Goal: Information Seeking & Learning: Learn about a topic

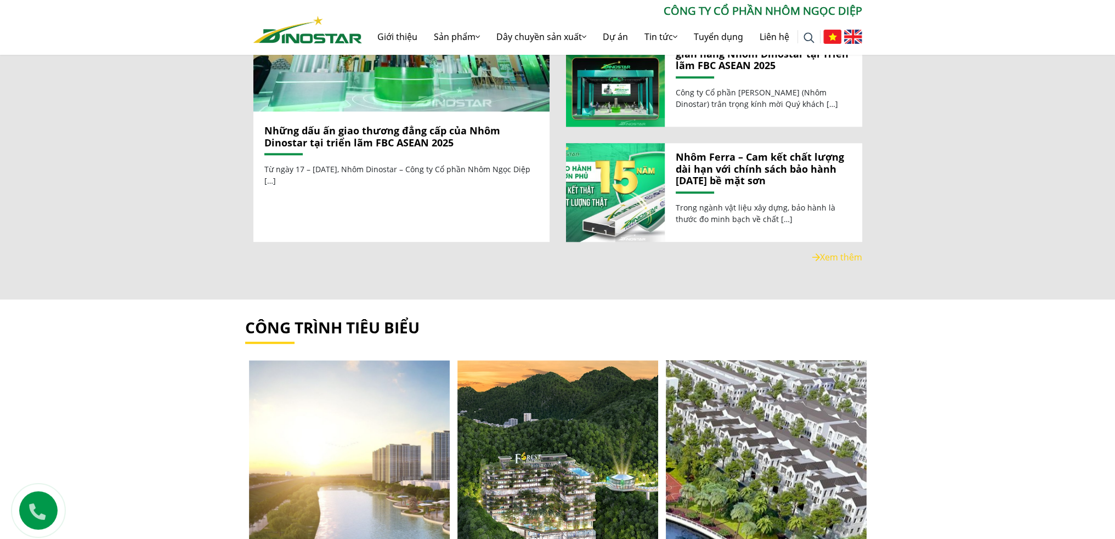
scroll to position [1426, 0]
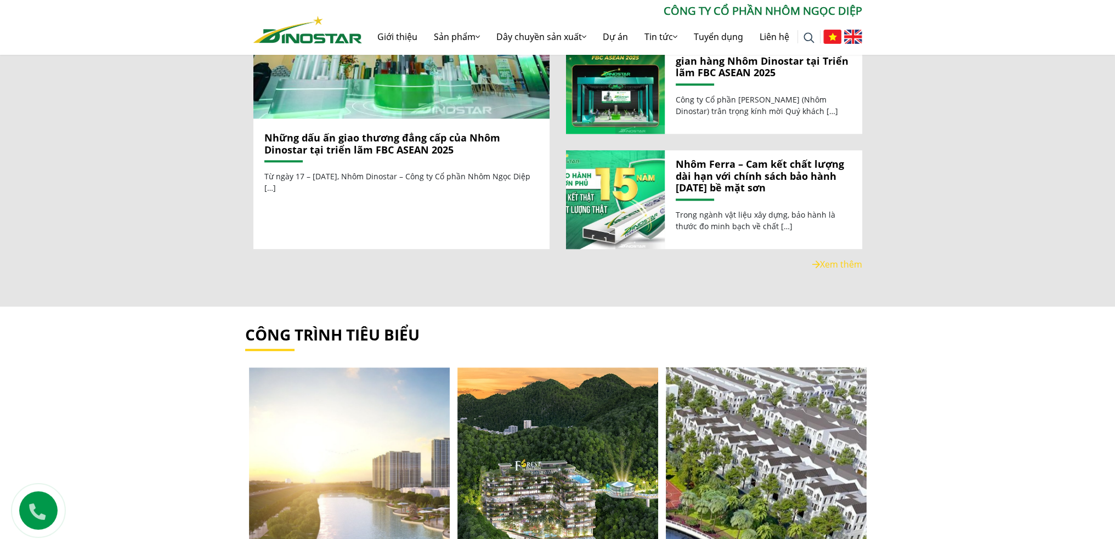
click at [771, 167] on link "Nhôm Ferra – Cam kết chất lượng dài hạn với chính sách bảo hành 15 năm bề mặt s…" at bounding box center [764, 177] width 176 height 36
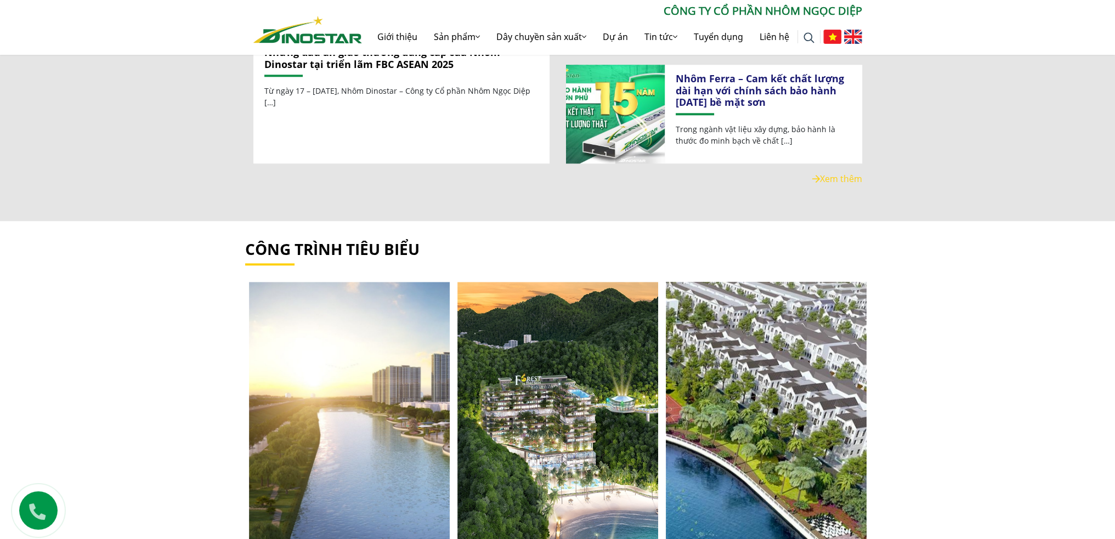
scroll to position [1642, 0]
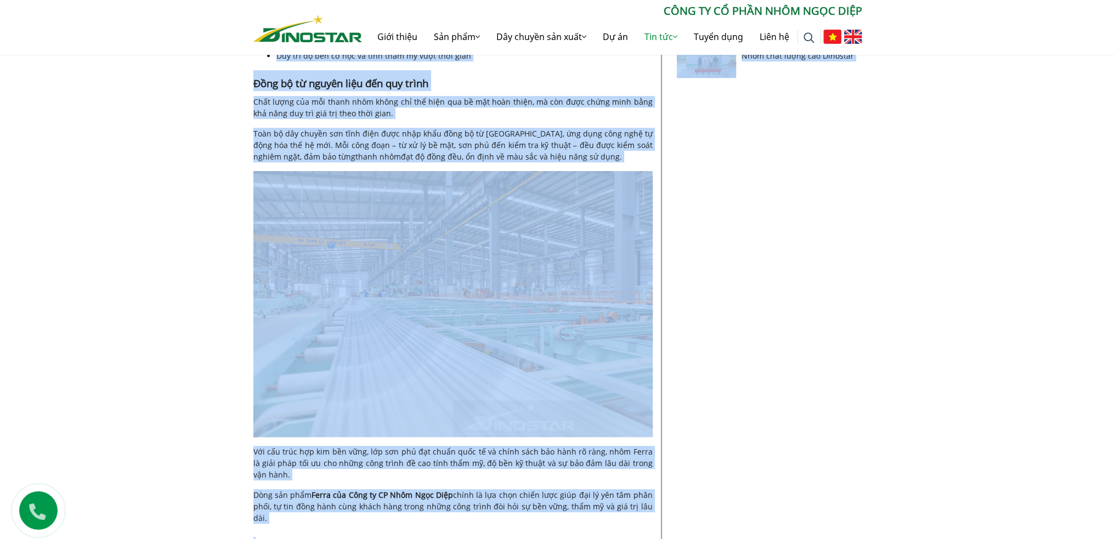
scroll to position [897, 0]
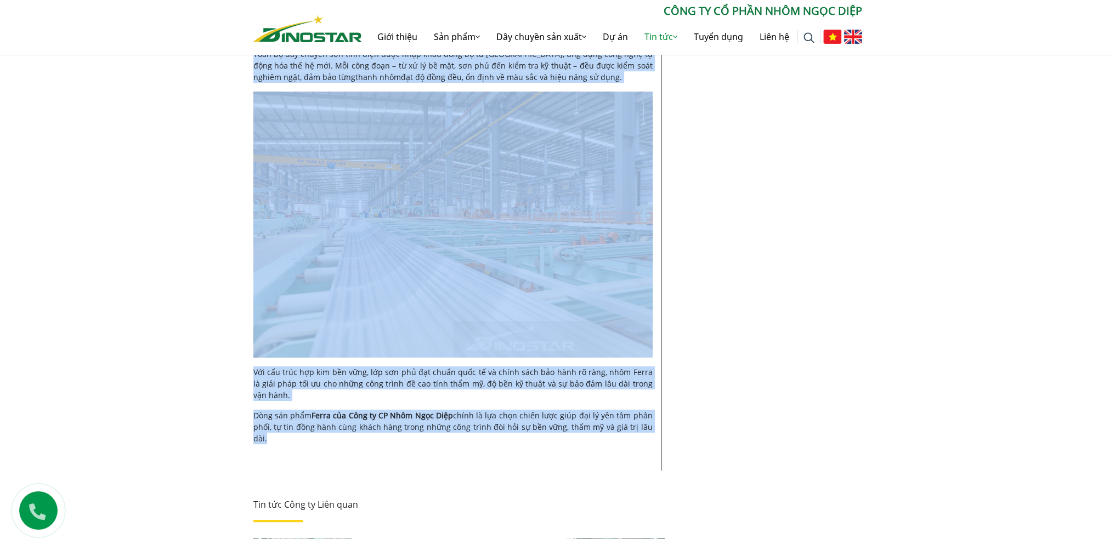
drag, startPoint x: 252, startPoint y: 269, endPoint x: 634, endPoint y: 429, distance: 414.0
click at [634, 429] on div "Tin tức Công ty | 25-08-2025 Nhôm Ferra – Cam kết chất lượng dài hạn với chính …" at bounding box center [557, 83] width 625 height 1446
copy div "Tin tức Công ty | 25-08-2025 Nhôm Ferra – Cam kết chất lượng dài hạn với chính …"
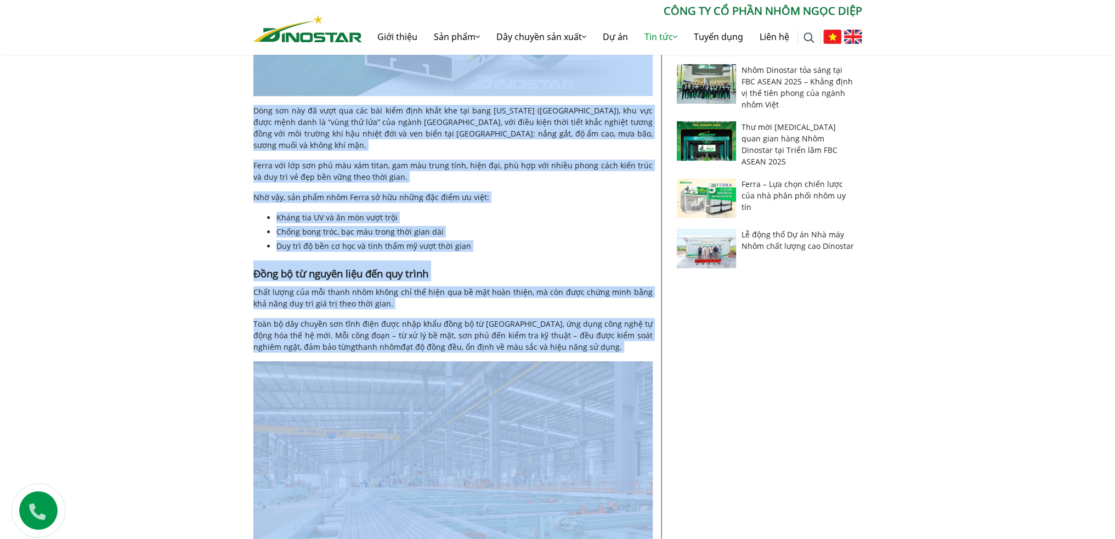
scroll to position [768, 0]
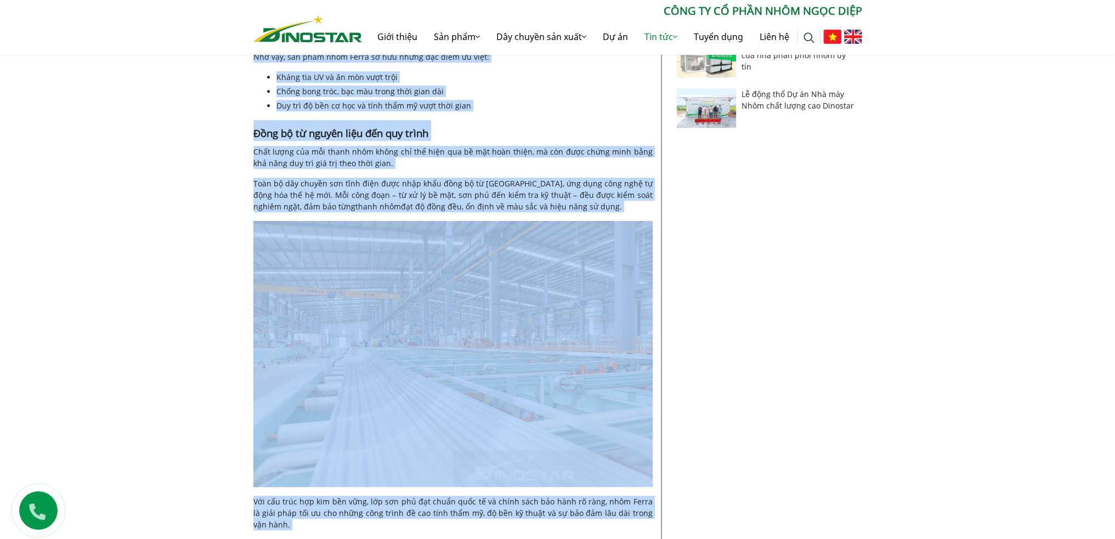
click at [852, 39] on img at bounding box center [853, 37] width 18 height 14
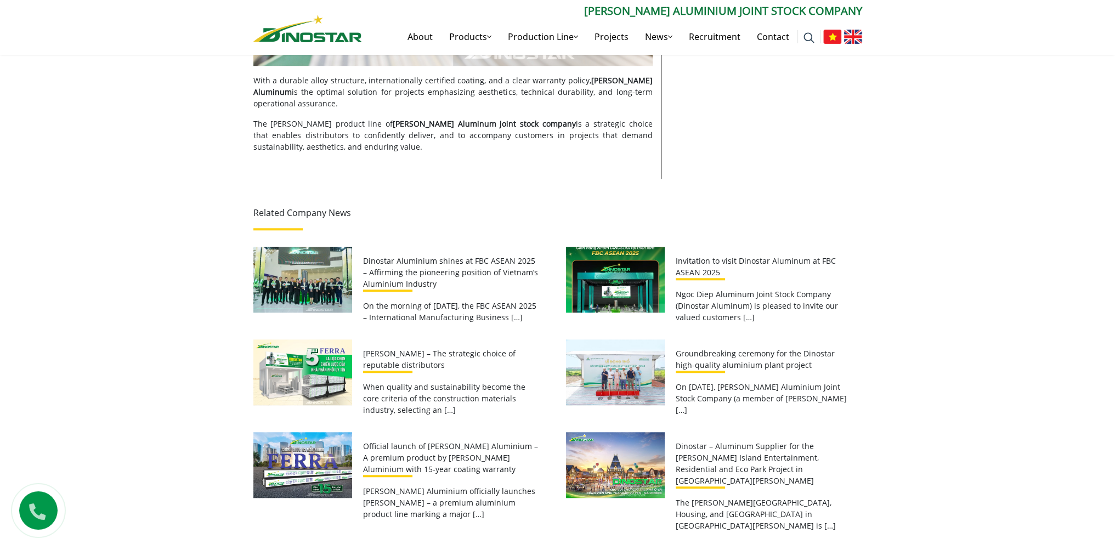
scroll to position [1262, 0]
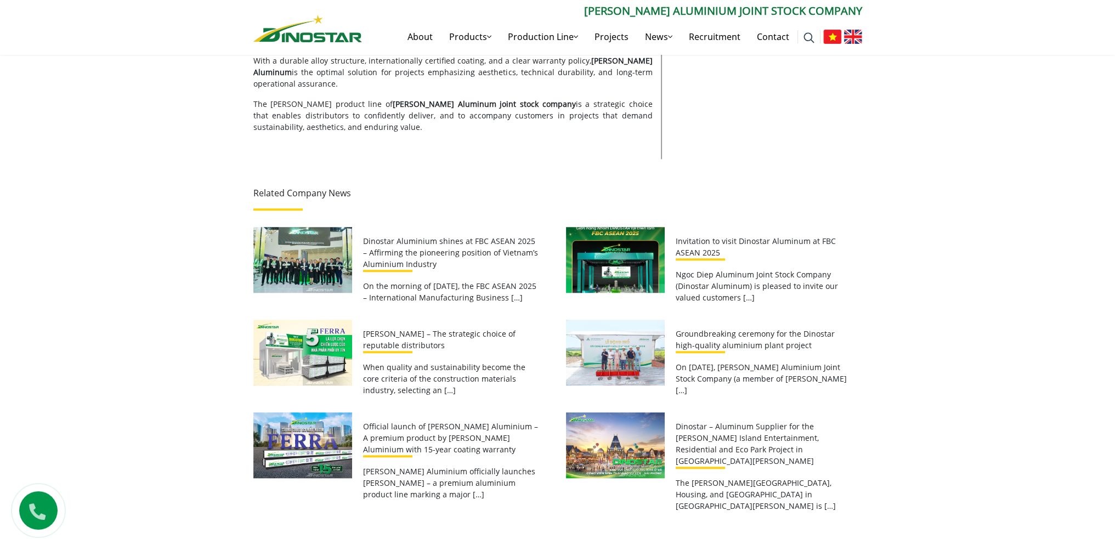
click at [483, 236] on link "Dinostar Aluminium shines at FBC ASEAN 2025 – Affirming the pioneering position…" at bounding box center [450, 252] width 175 height 33
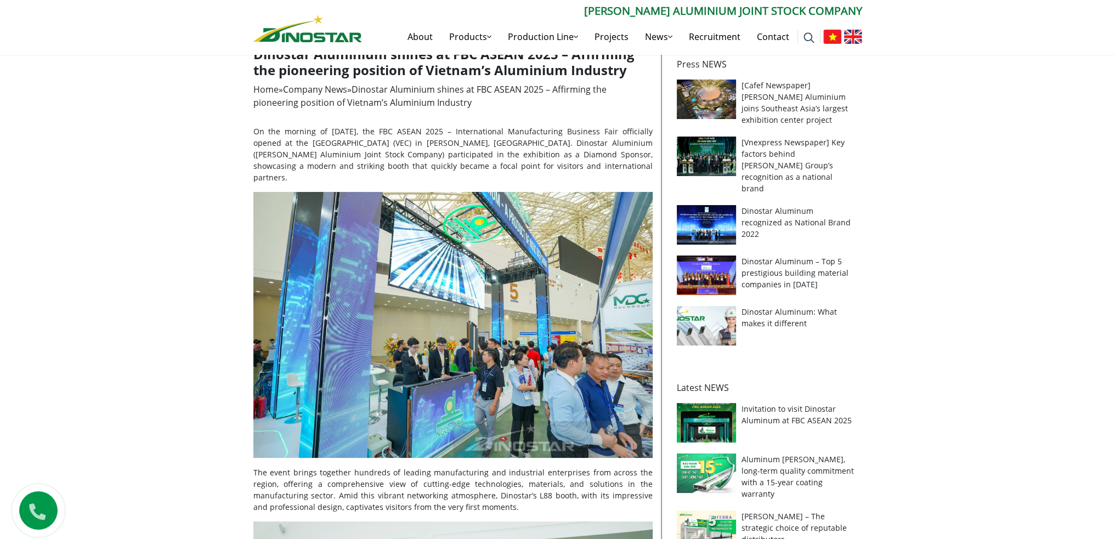
scroll to position [165, 0]
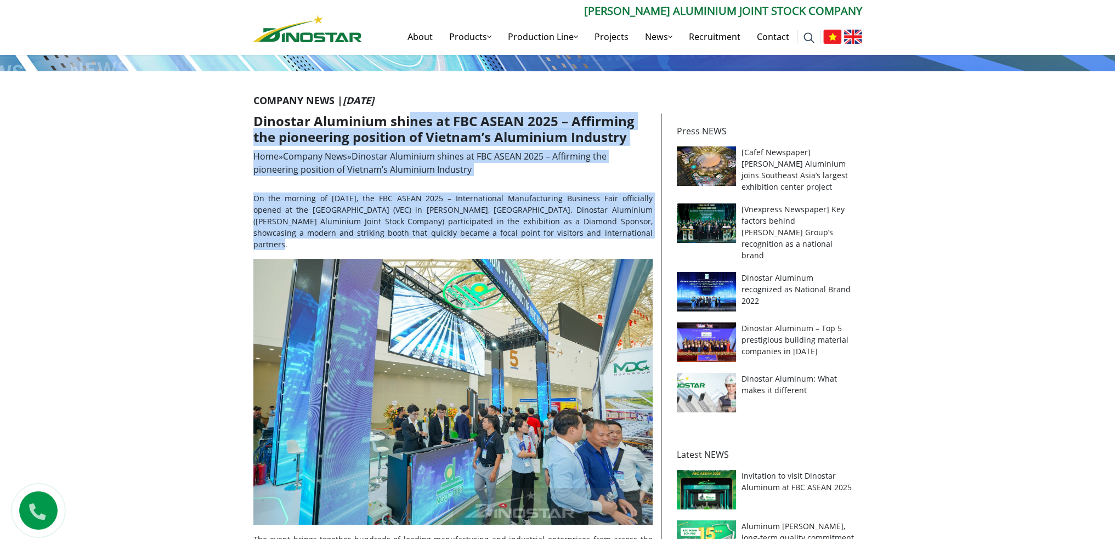
drag, startPoint x: 410, startPoint y: 120, endPoint x: 606, endPoint y: 234, distance: 226.9
click at [578, 234] on p "On the morning of [DATE], the FBC ASEAN 2025 – International Manufacturing Busi…" at bounding box center [452, 222] width 399 height 58
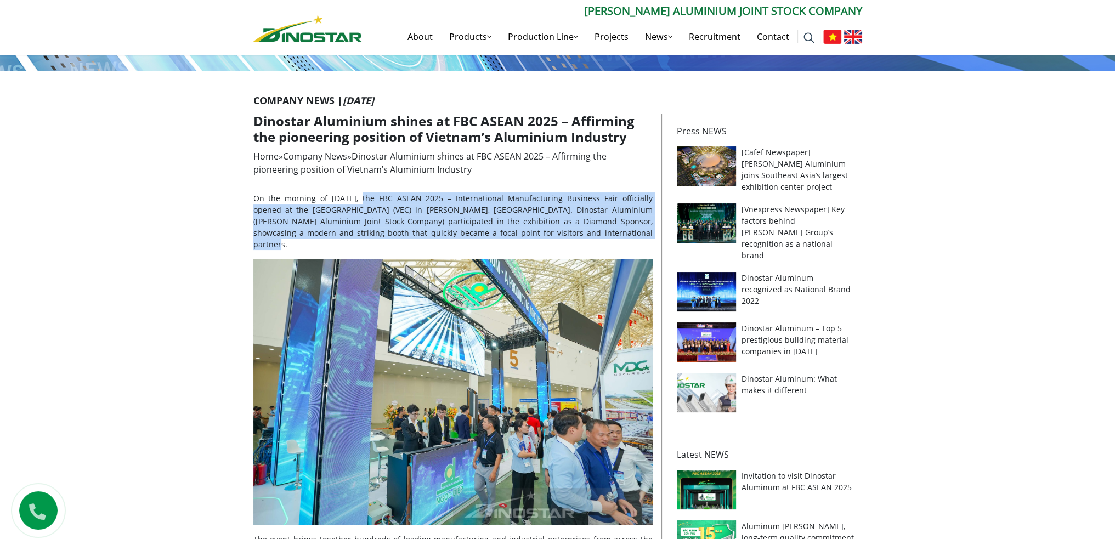
drag, startPoint x: 574, startPoint y: 233, endPoint x: 365, endPoint y: 202, distance: 211.8
click at [365, 202] on p "On the morning of [DATE], the FBC ASEAN 2025 – International Manufacturing Busi…" at bounding box center [452, 222] width 399 height 58
click at [436, 219] on p "On the morning of [DATE], the FBC ASEAN 2025 – International Manufacturing Busi…" at bounding box center [452, 222] width 399 height 58
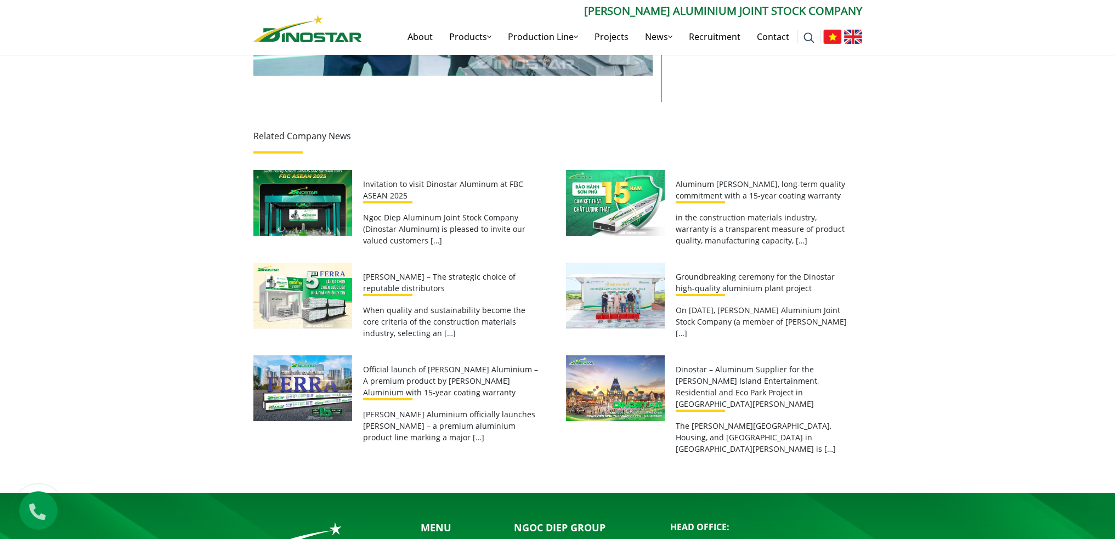
scroll to position [5595, 0]
click at [723, 178] on p "Aluminum [PERSON_NAME], long-term quality commitment with a 15-year coating war…" at bounding box center [764, 189] width 176 height 23
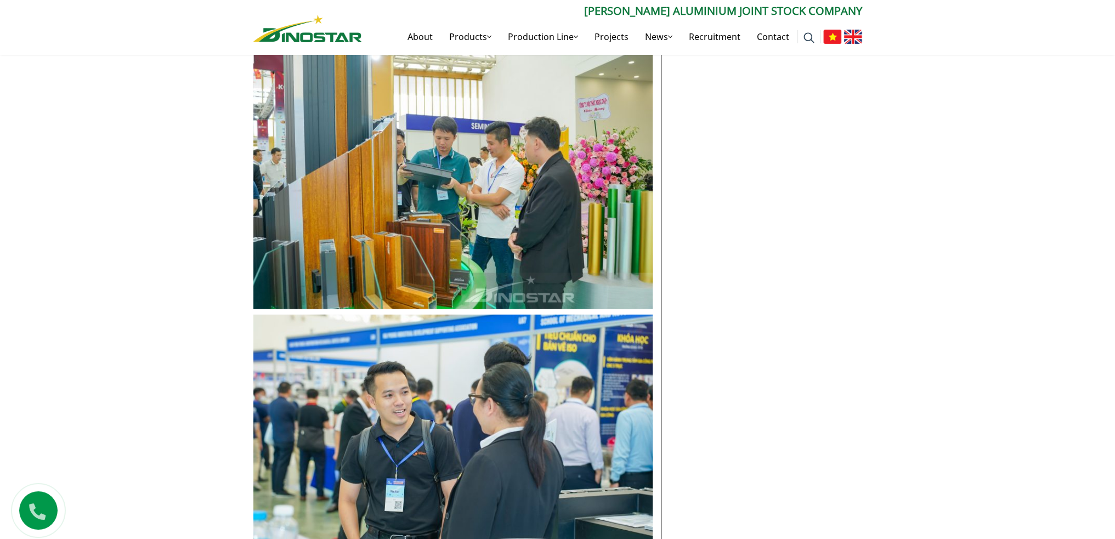
scroll to position [3401, 0]
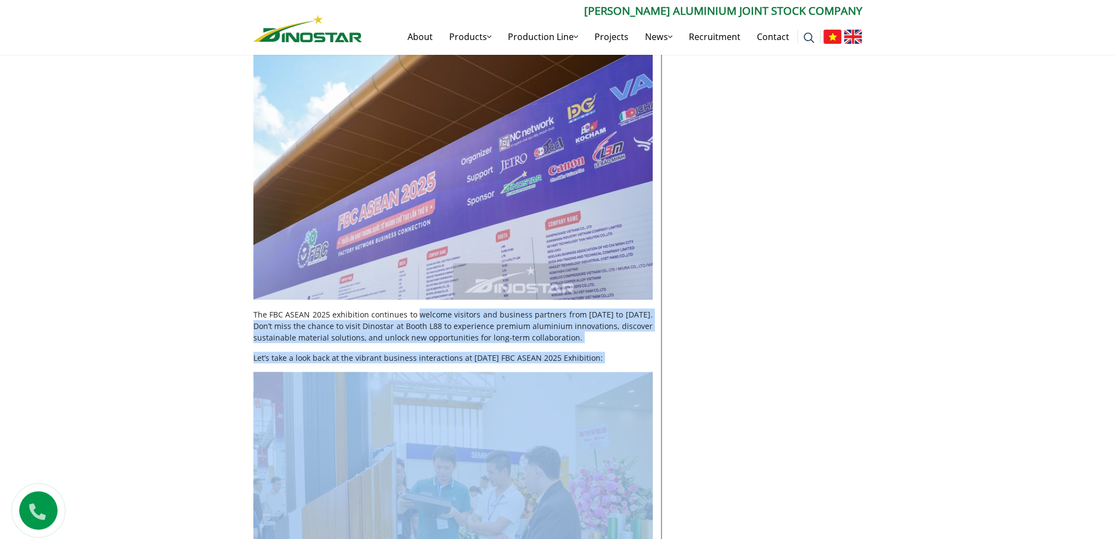
drag, startPoint x: 426, startPoint y: 283, endPoint x: 575, endPoint y: 342, distance: 160.8
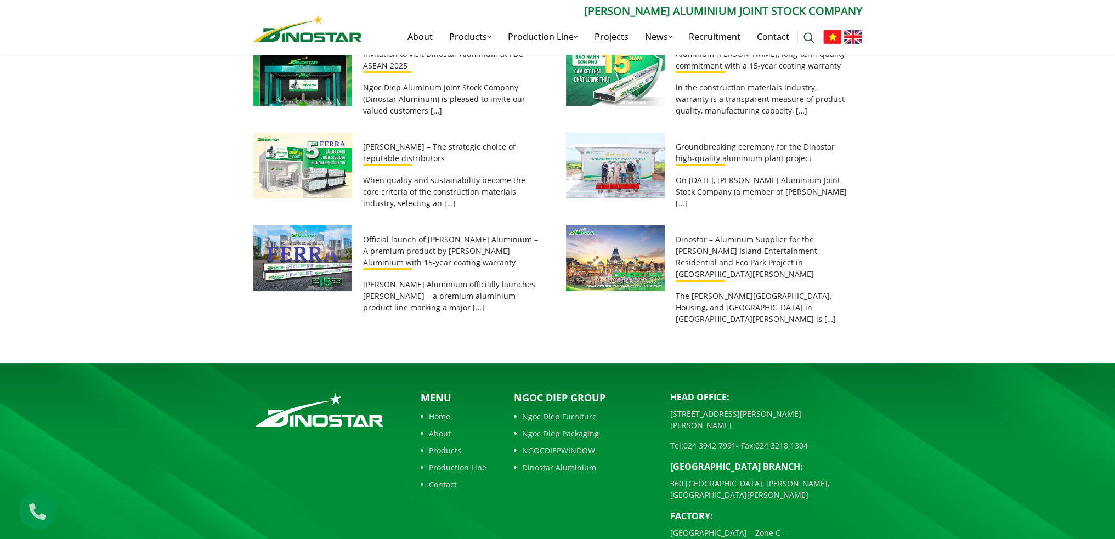
scroll to position [5728, 0]
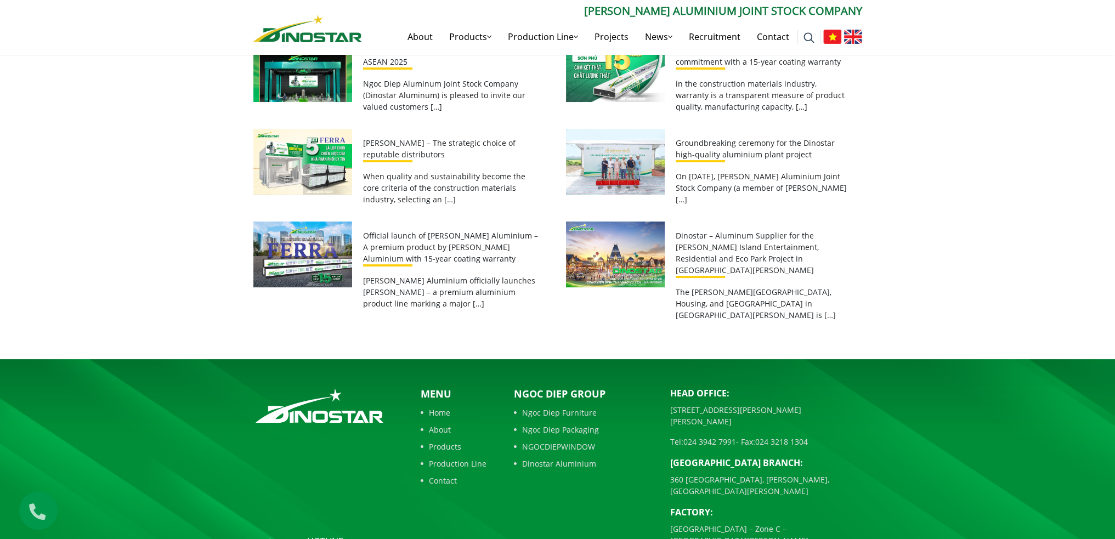
click at [556, 458] on link "Dinostar Aluminium" at bounding box center [584, 464] width 140 height 12
